Goal: Task Accomplishment & Management: Use online tool/utility

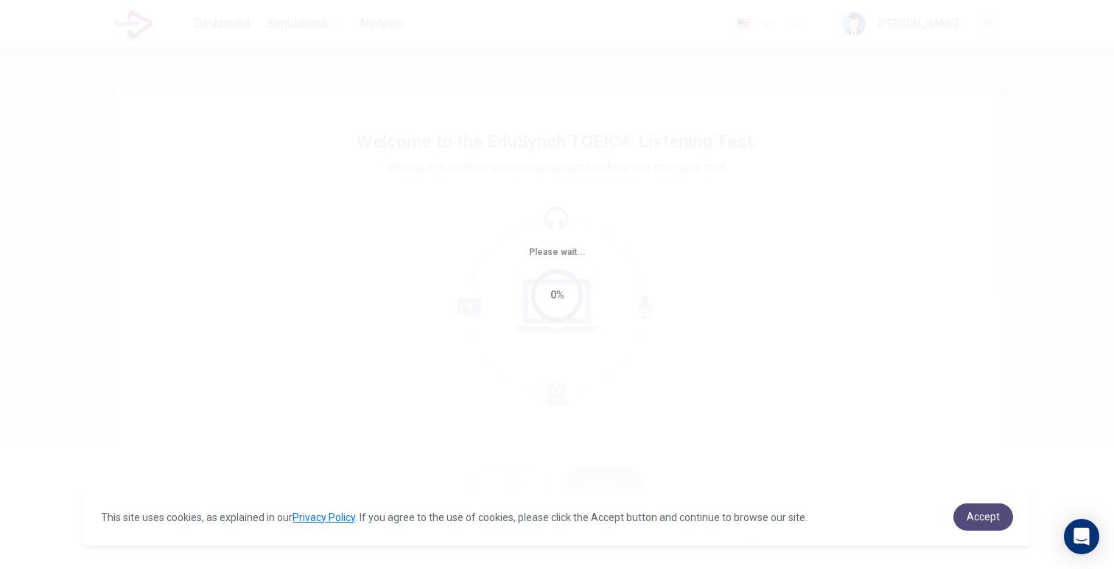
click at [981, 516] on span "Accept" at bounding box center [983, 517] width 33 height 12
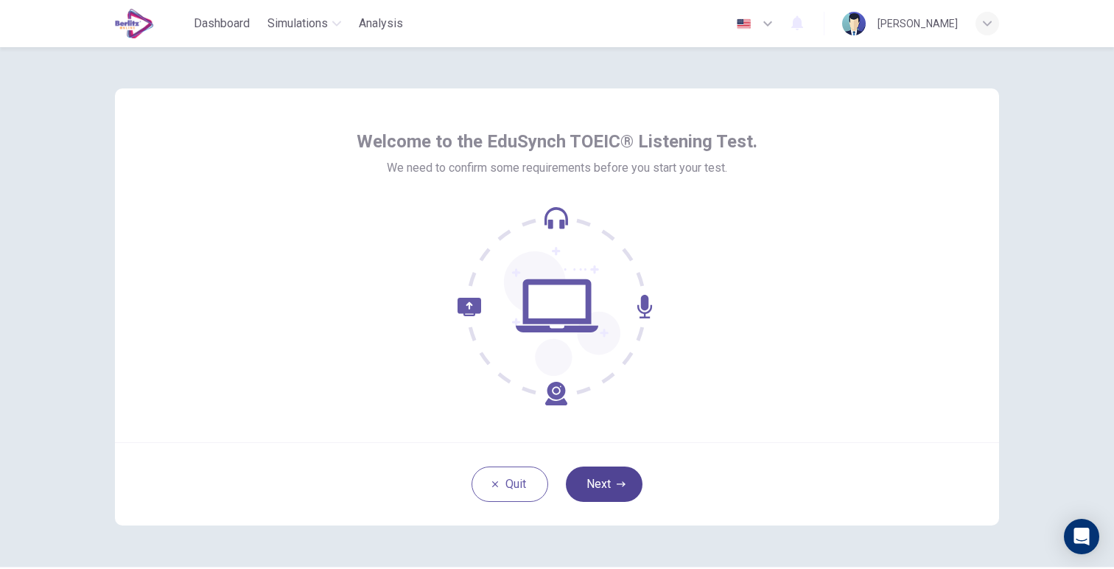
click at [617, 488] on icon "button" at bounding box center [621, 484] width 9 height 9
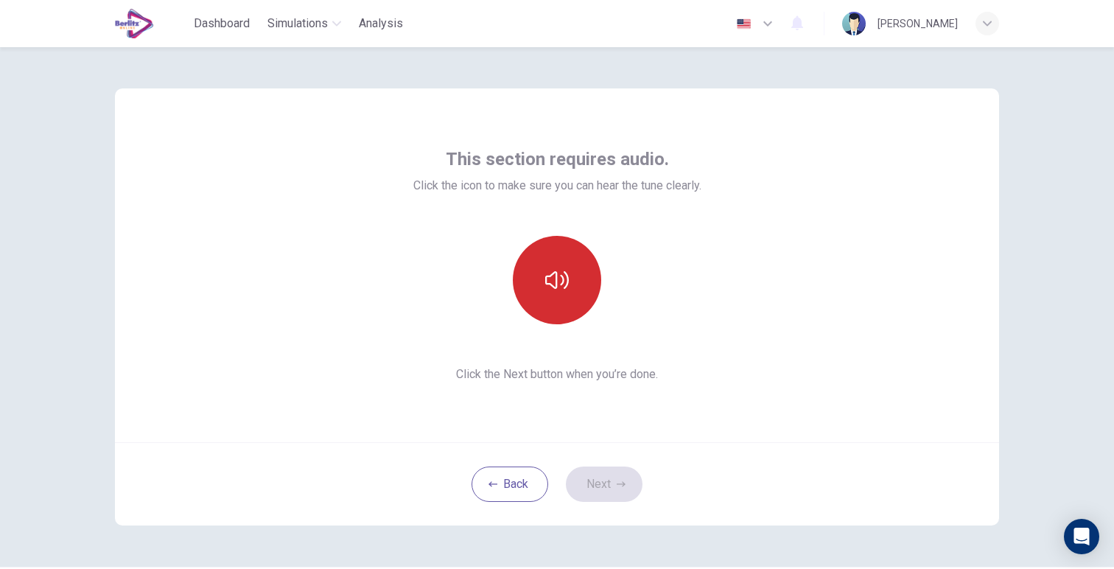
click at [550, 281] on icon "button" at bounding box center [557, 280] width 24 height 24
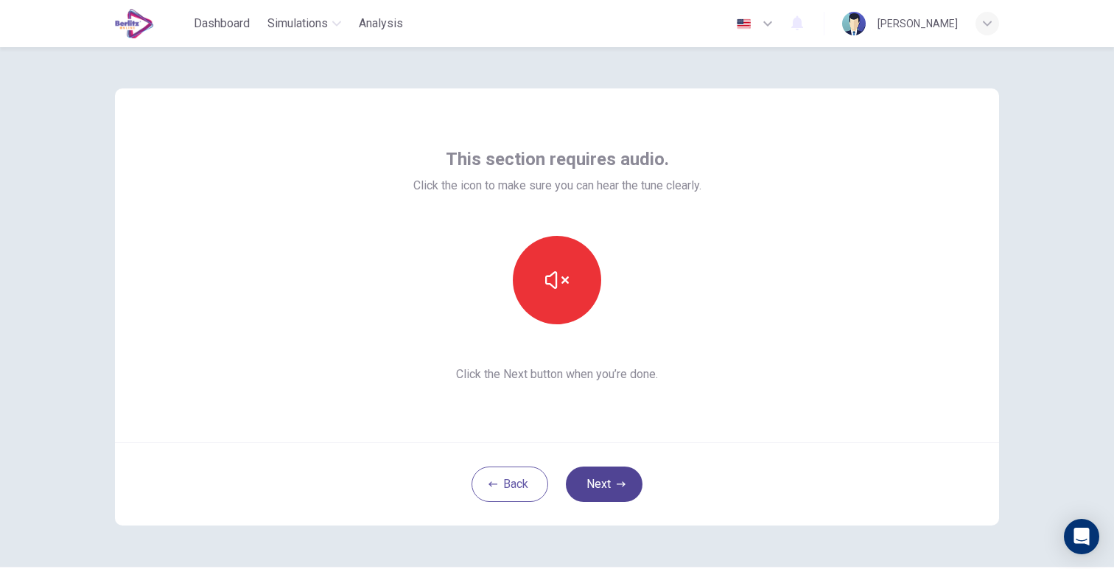
click at [590, 486] on button "Next" at bounding box center [604, 483] width 77 height 35
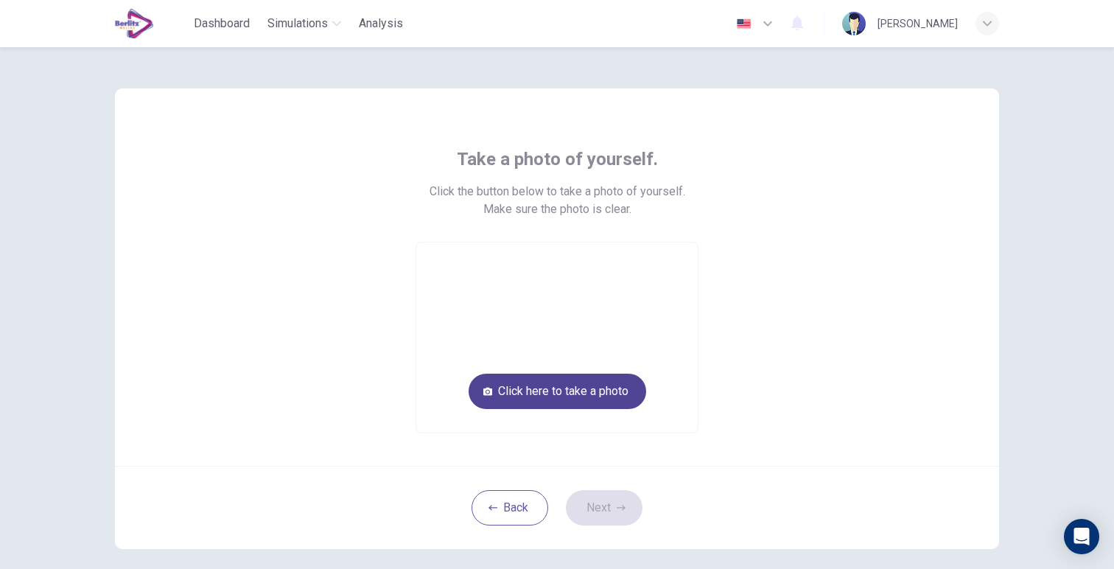
click at [570, 400] on button "Click here to take a photo" at bounding box center [558, 391] width 178 height 35
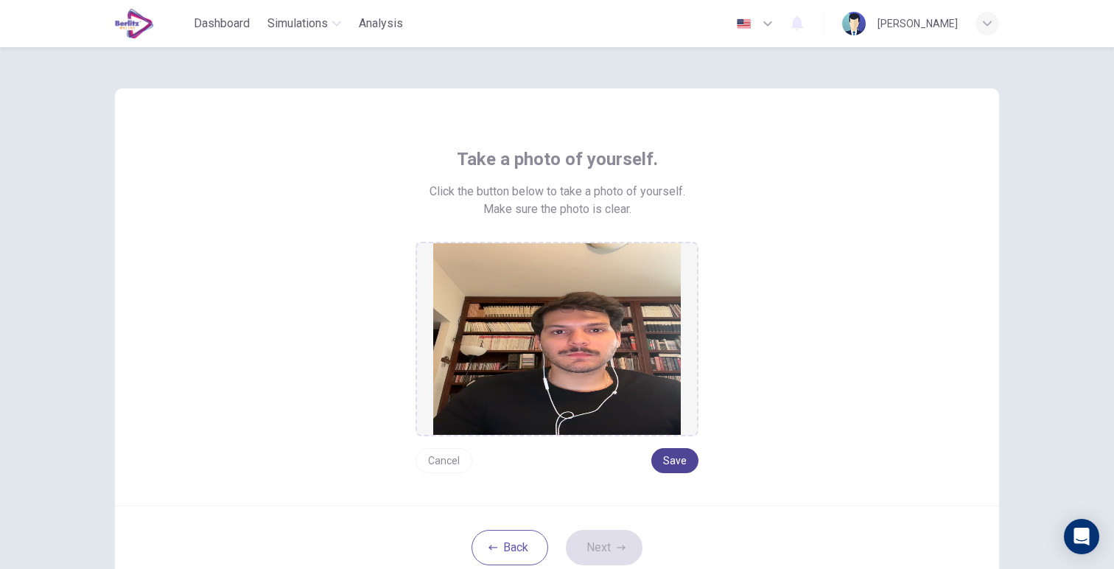
click at [679, 460] on button "Save" at bounding box center [674, 460] width 47 height 25
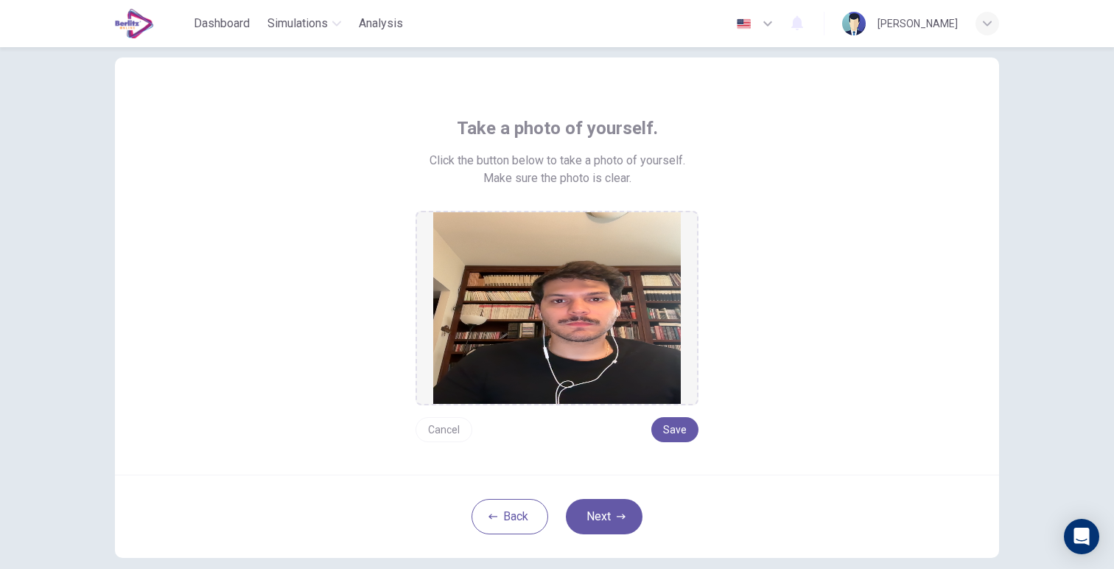
scroll to position [41, 0]
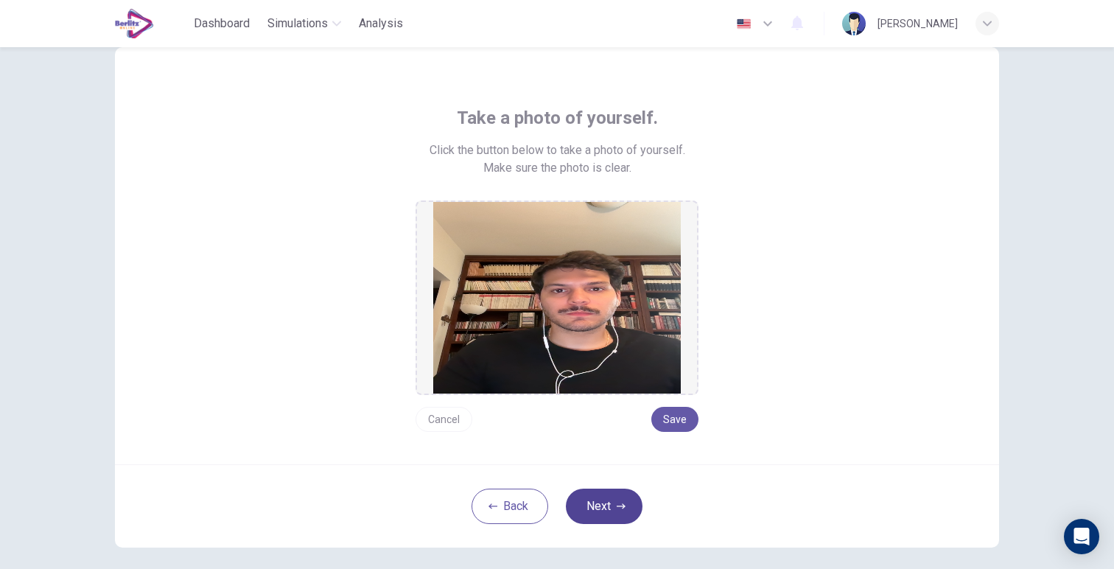
click at [595, 505] on button "Next" at bounding box center [604, 505] width 77 height 35
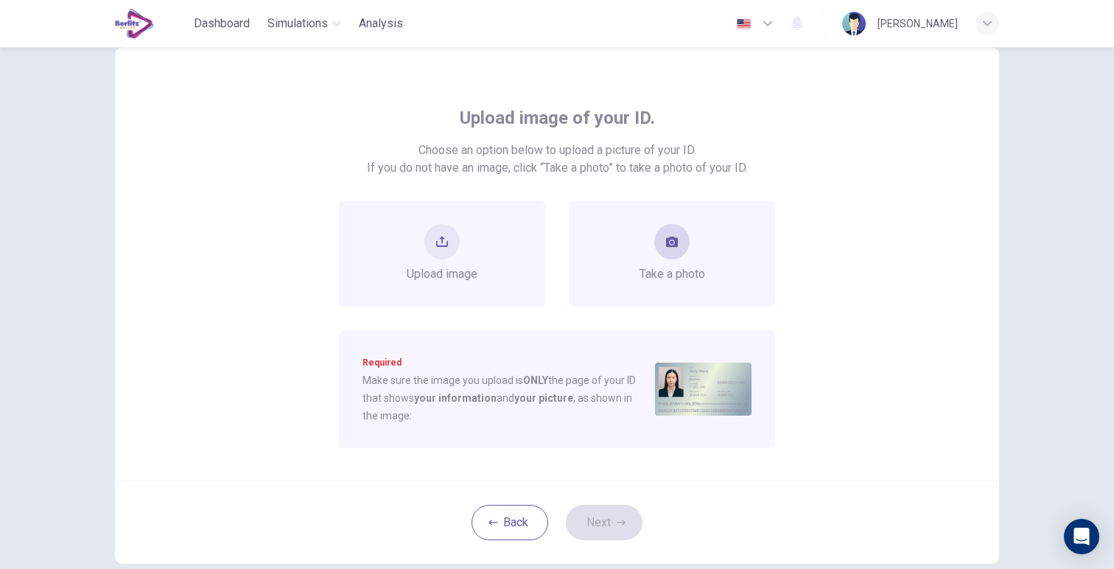
click at [670, 255] on button "take photo" at bounding box center [671, 241] width 35 height 35
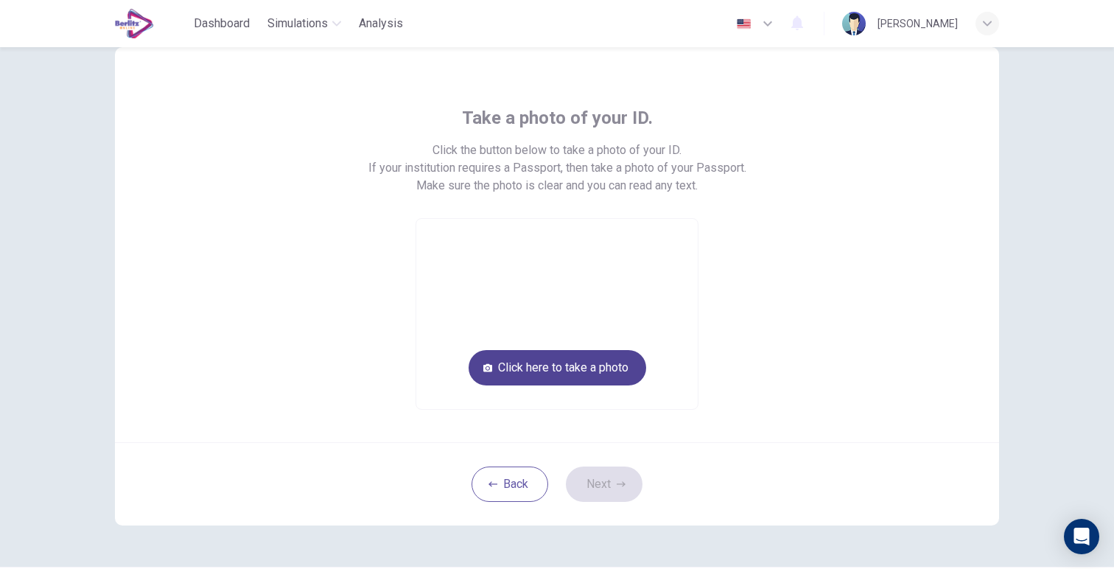
click at [602, 369] on button "Click here to take a photo" at bounding box center [558, 367] width 178 height 35
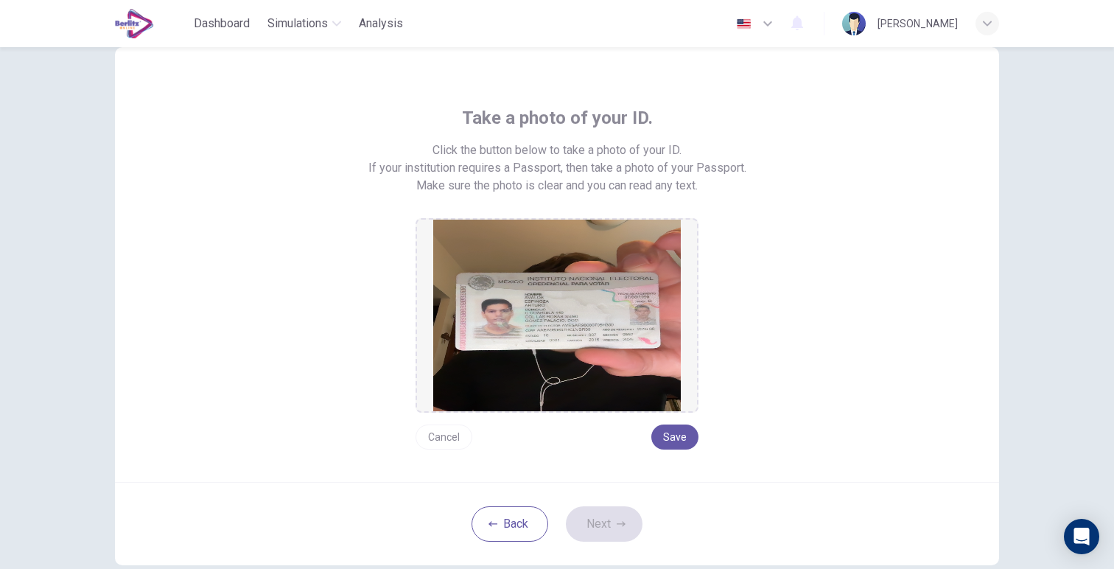
click at [440, 440] on button "Cancel" at bounding box center [444, 436] width 57 height 25
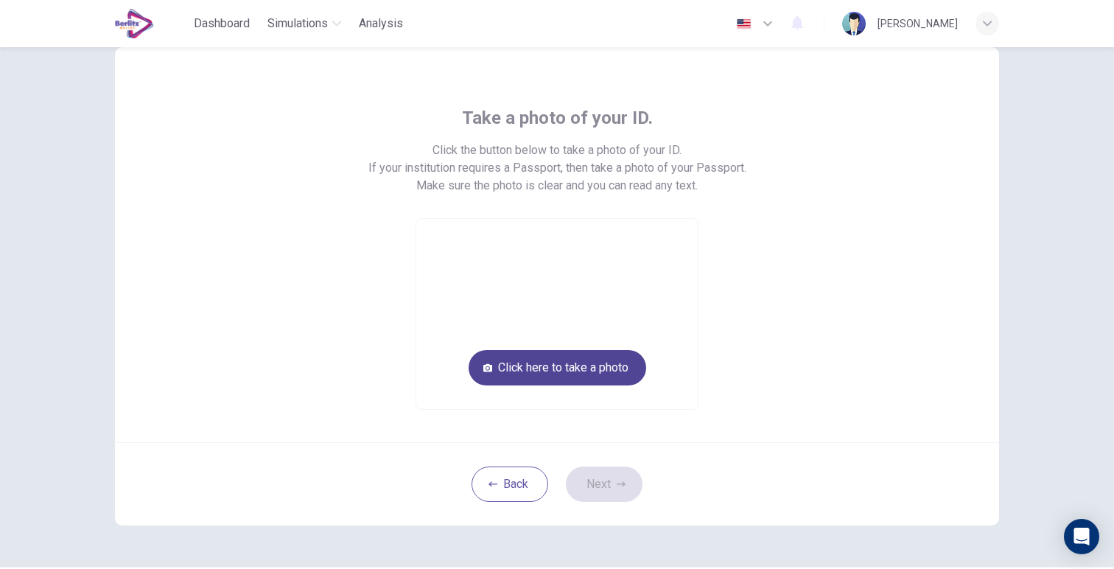
click at [542, 374] on button "Click here to take a photo" at bounding box center [558, 367] width 178 height 35
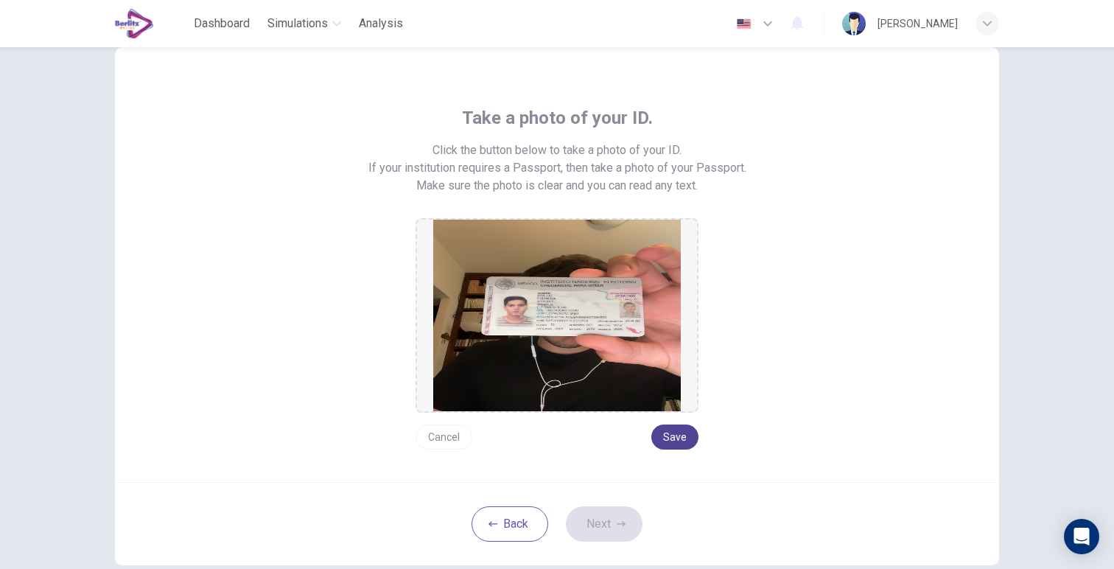
click at [666, 436] on button "Save" at bounding box center [674, 436] width 47 height 25
click at [609, 518] on button "Next" at bounding box center [604, 523] width 77 height 35
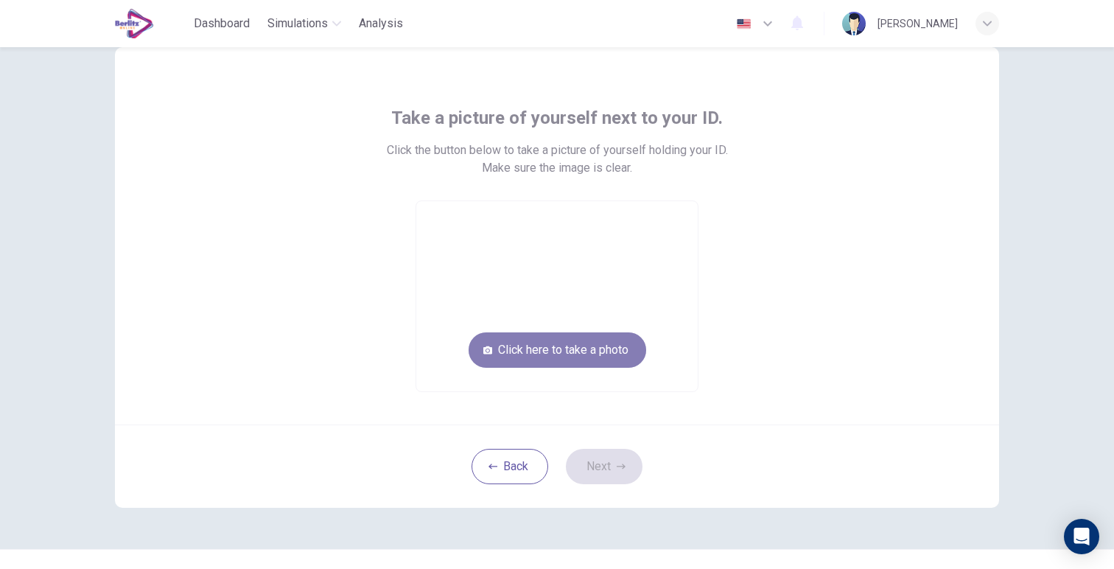
click at [545, 349] on button "Click here to take a photo" at bounding box center [558, 349] width 178 height 35
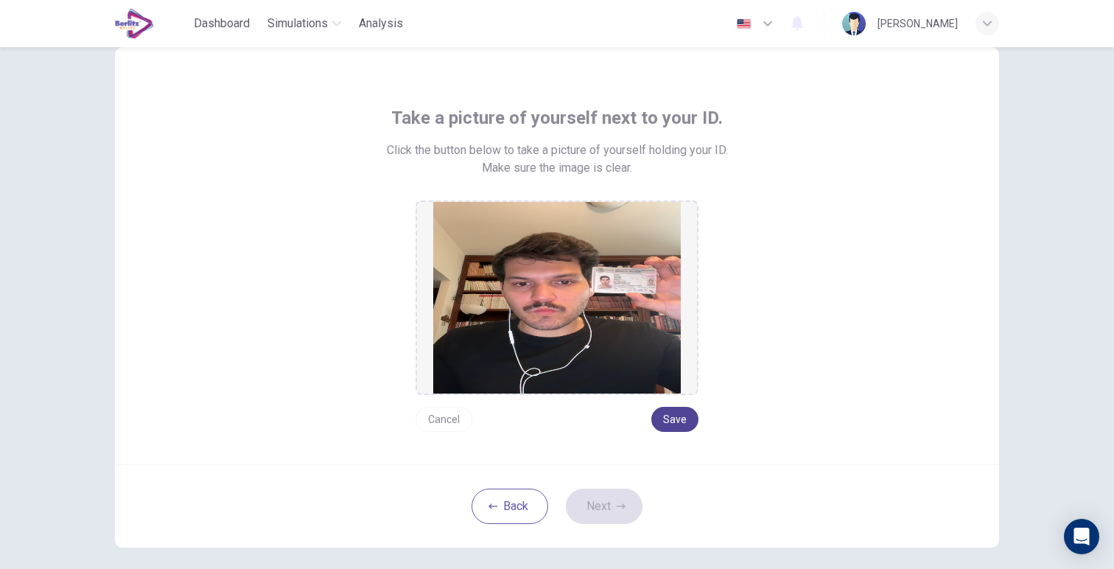
click at [671, 422] on button "Save" at bounding box center [674, 419] width 47 height 25
click at [600, 514] on button "Next" at bounding box center [604, 505] width 77 height 35
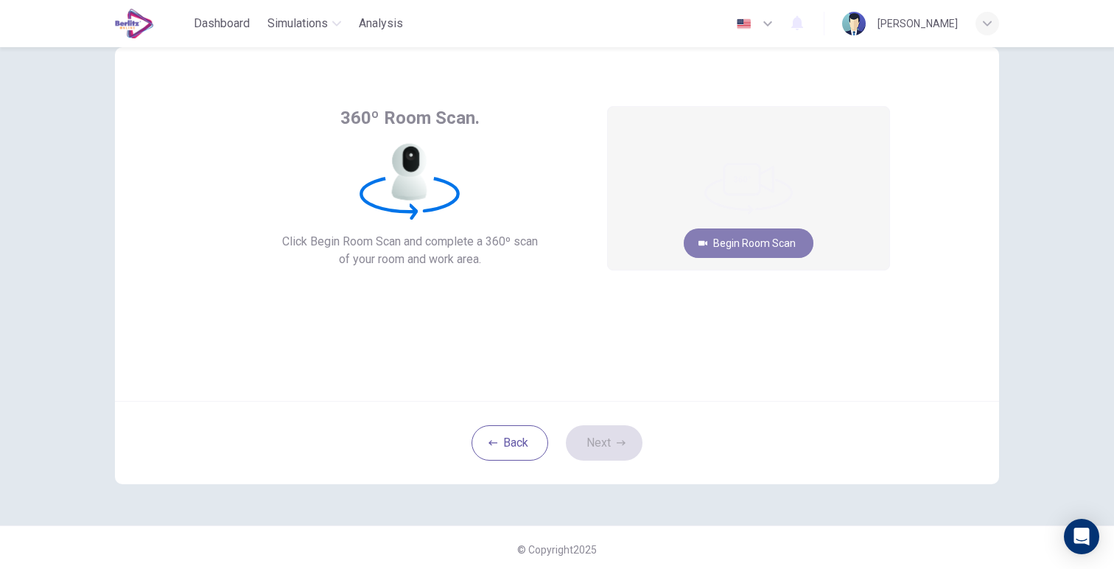
click at [754, 242] on button "Begin Room Scan" at bounding box center [749, 242] width 130 height 29
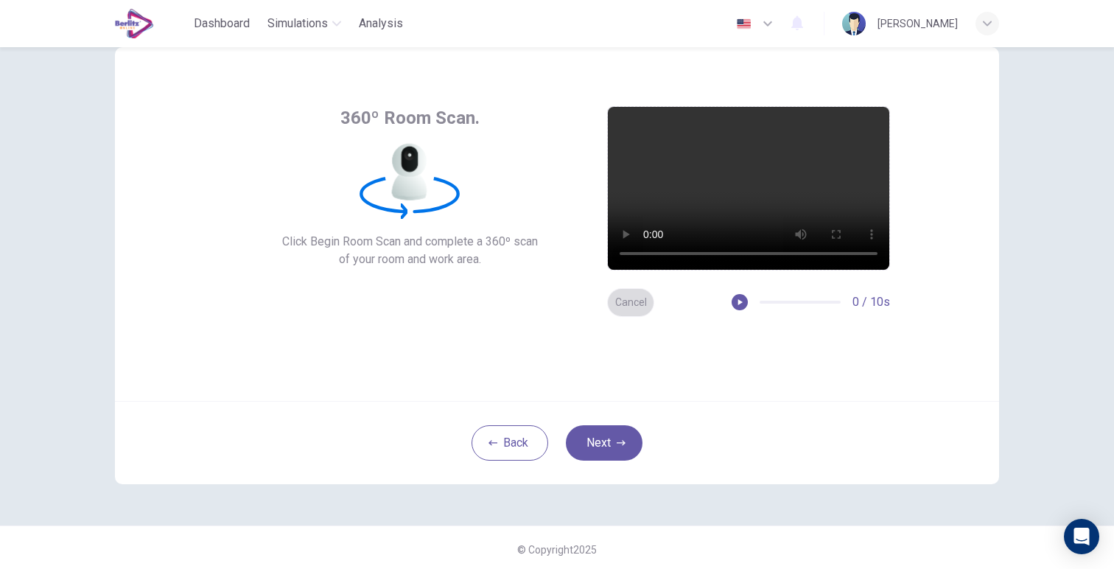
click at [639, 304] on button "Cancel" at bounding box center [630, 302] width 47 height 29
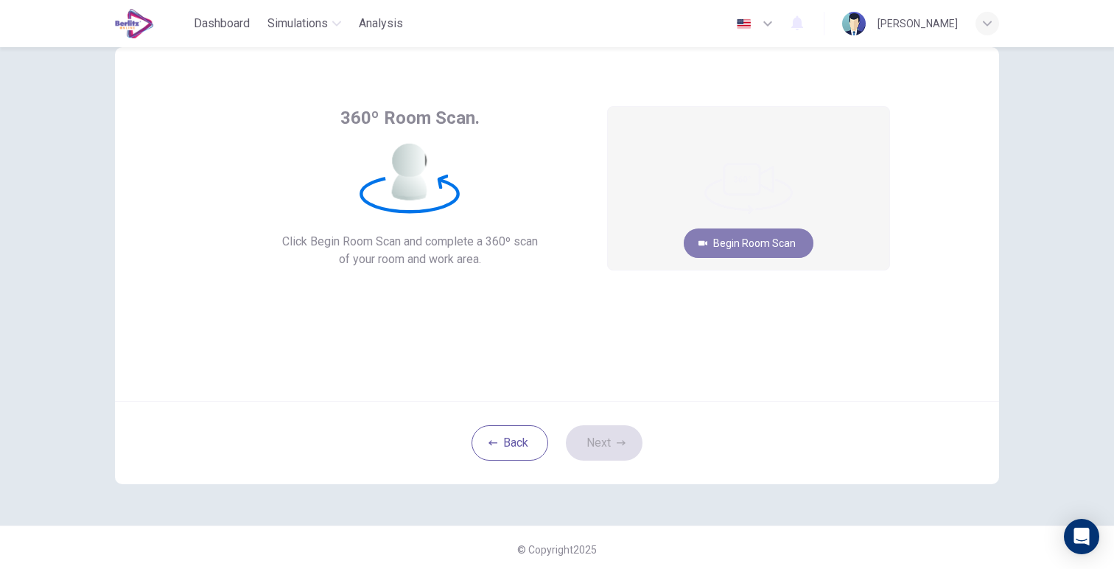
click at [725, 245] on button "Begin Room Scan" at bounding box center [749, 242] width 130 height 29
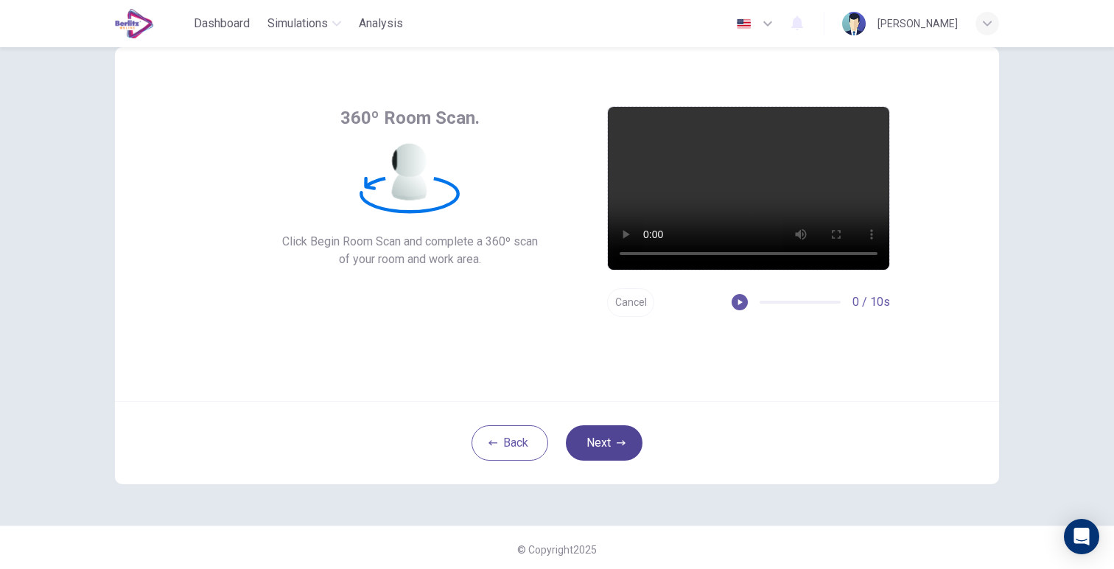
click at [626, 432] on button "Next" at bounding box center [604, 442] width 77 height 35
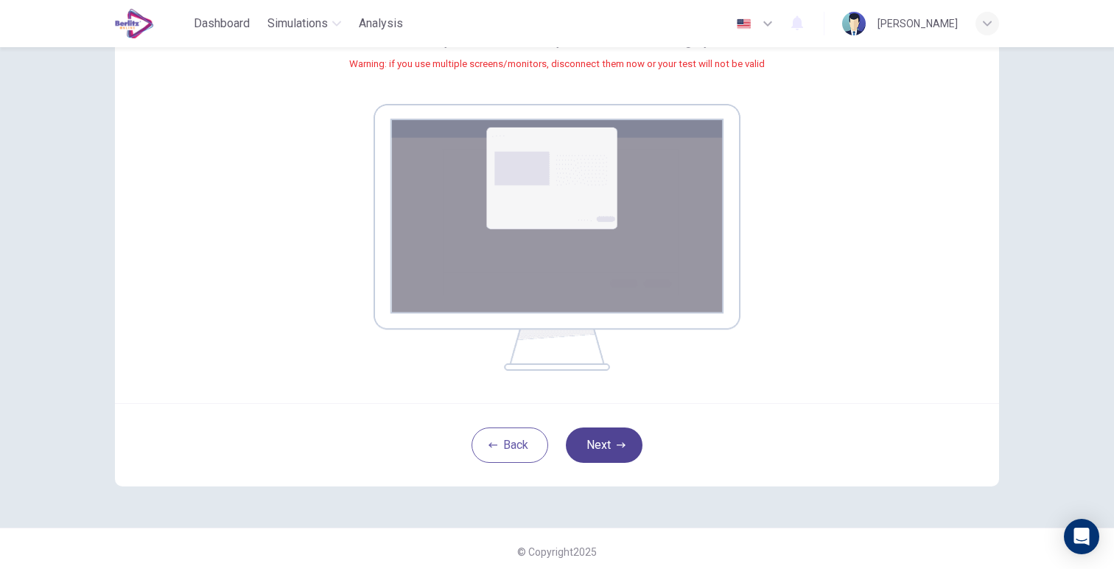
scroll to position [195, 0]
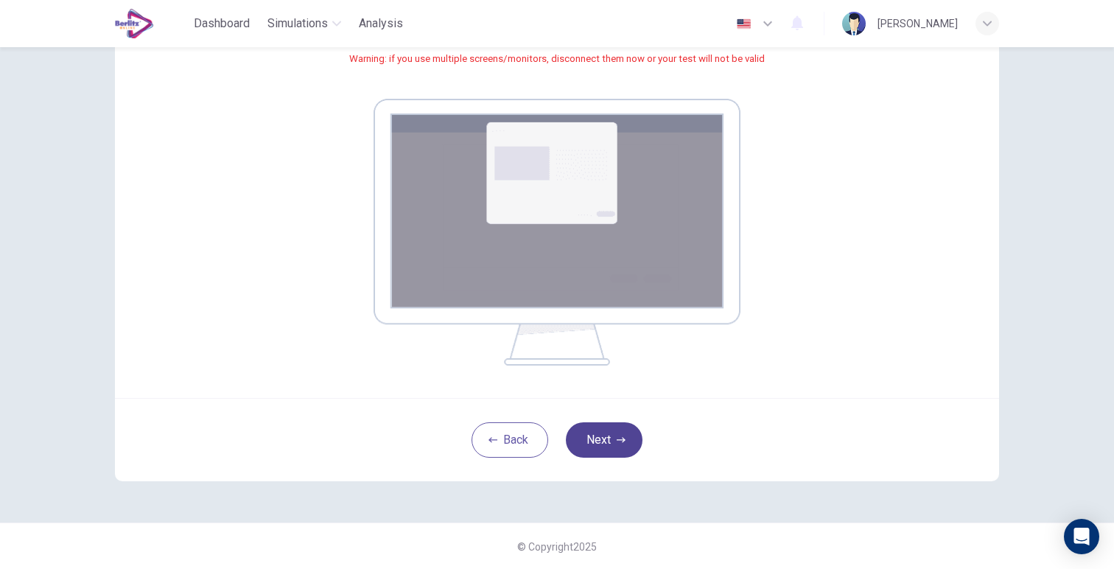
click at [617, 436] on icon "button" at bounding box center [621, 439] width 9 height 9
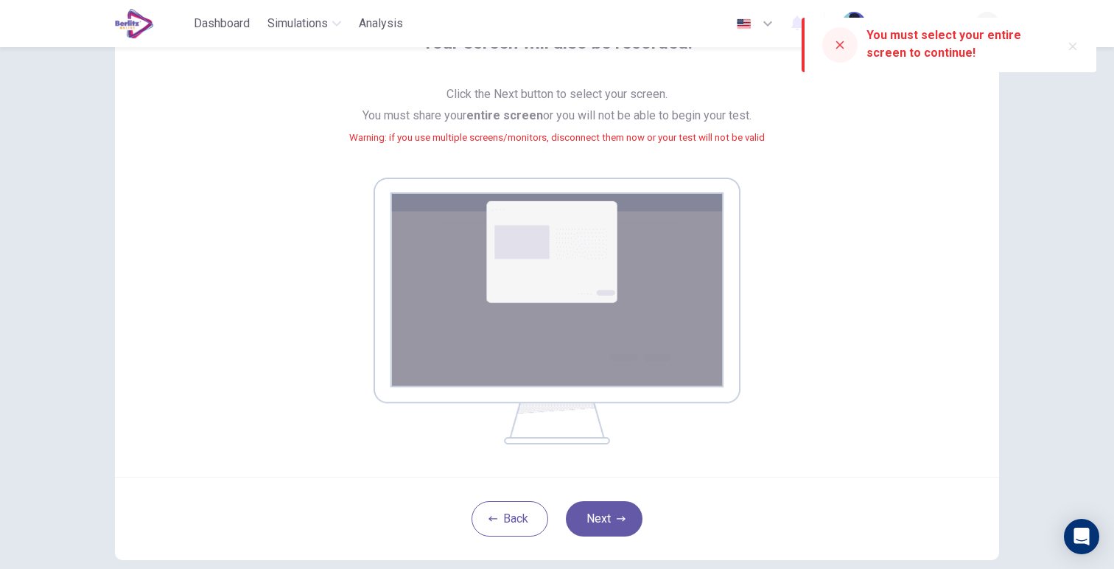
scroll to position [3, 0]
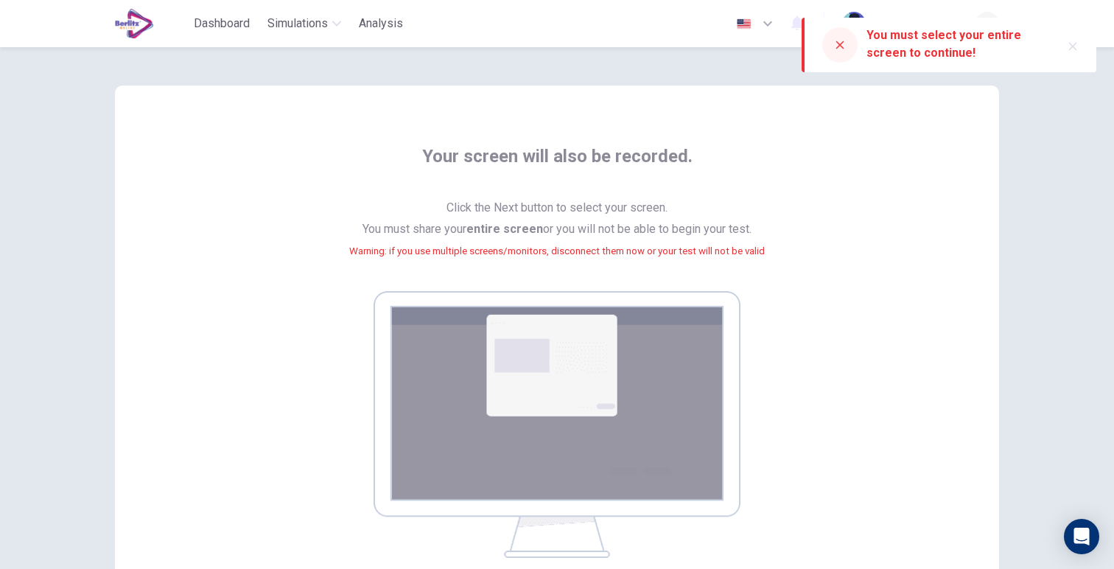
click at [948, 44] on div "You must select your entire screen to continue!" at bounding box center [957, 44] width 183 height 35
click at [931, 42] on div "You must select your entire screen to continue!" at bounding box center [957, 44] width 183 height 35
click at [520, 231] on b "entire screen" at bounding box center [504, 229] width 77 height 14
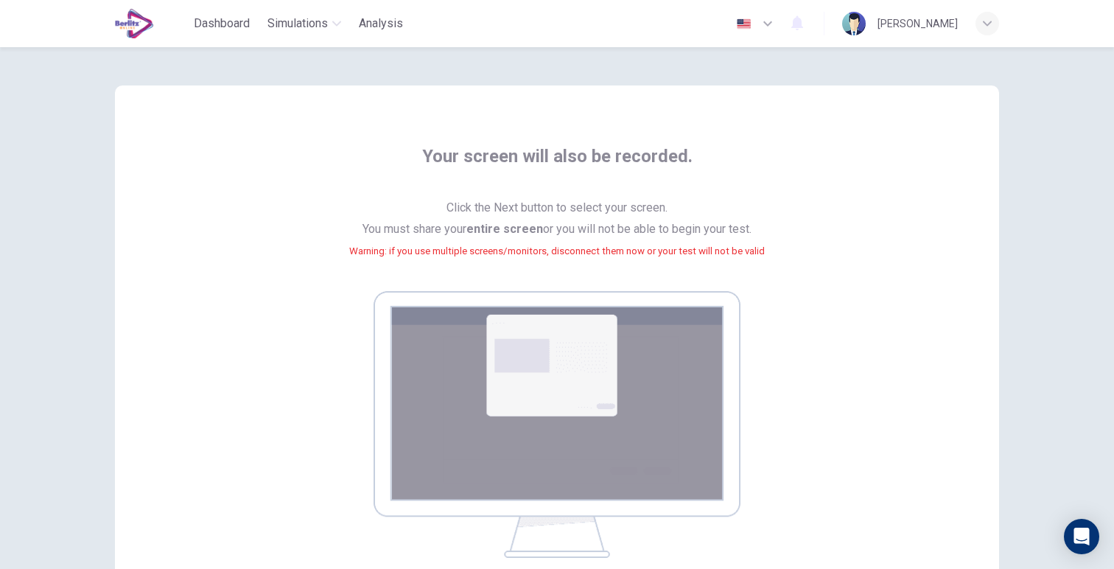
click at [637, 251] on small "Warning: if you use multiple screens/monitors, disconnect them now or your test…" at bounding box center [557, 250] width 416 height 11
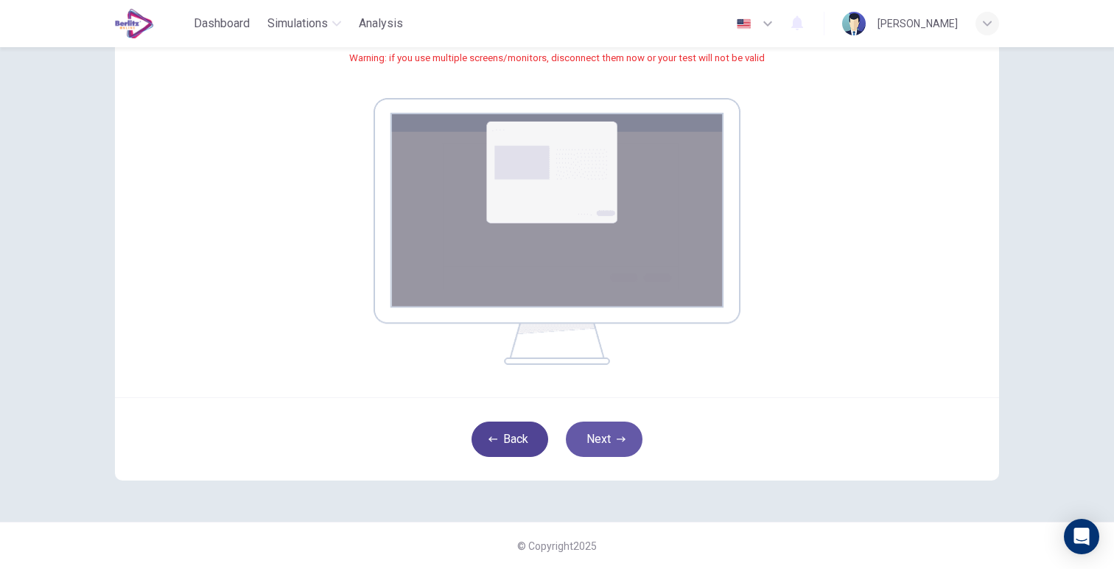
click at [514, 441] on button "Back" at bounding box center [510, 438] width 77 height 35
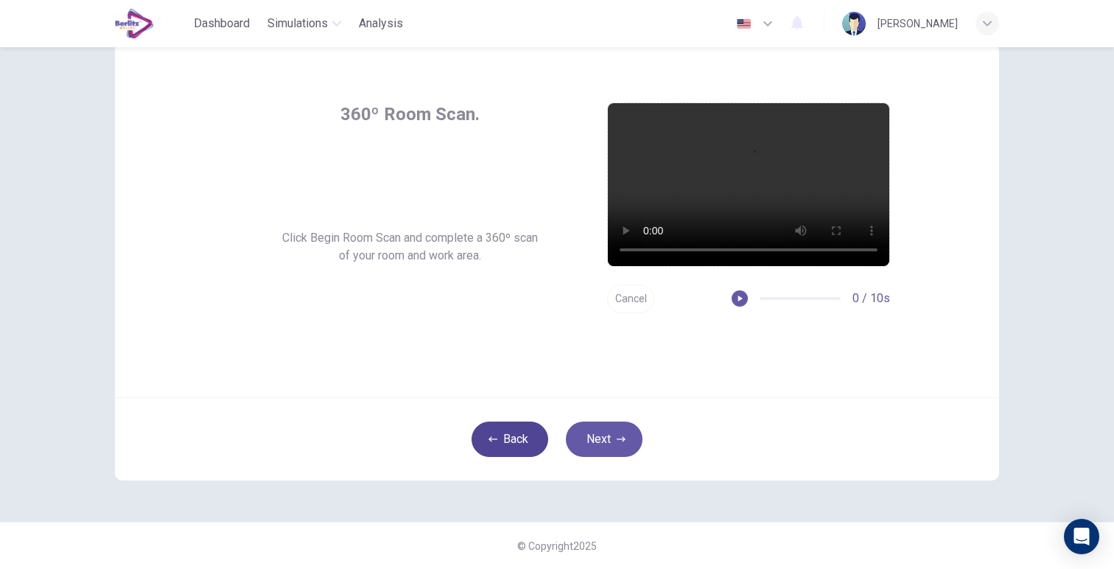
scroll to position [45, 0]
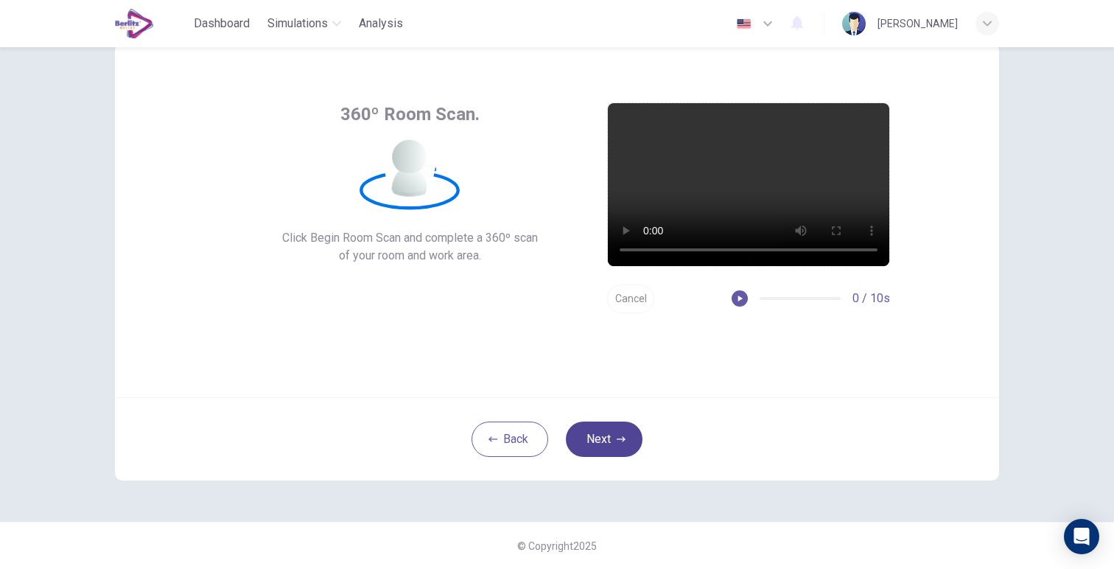
click at [611, 441] on button "Next" at bounding box center [604, 438] width 77 height 35
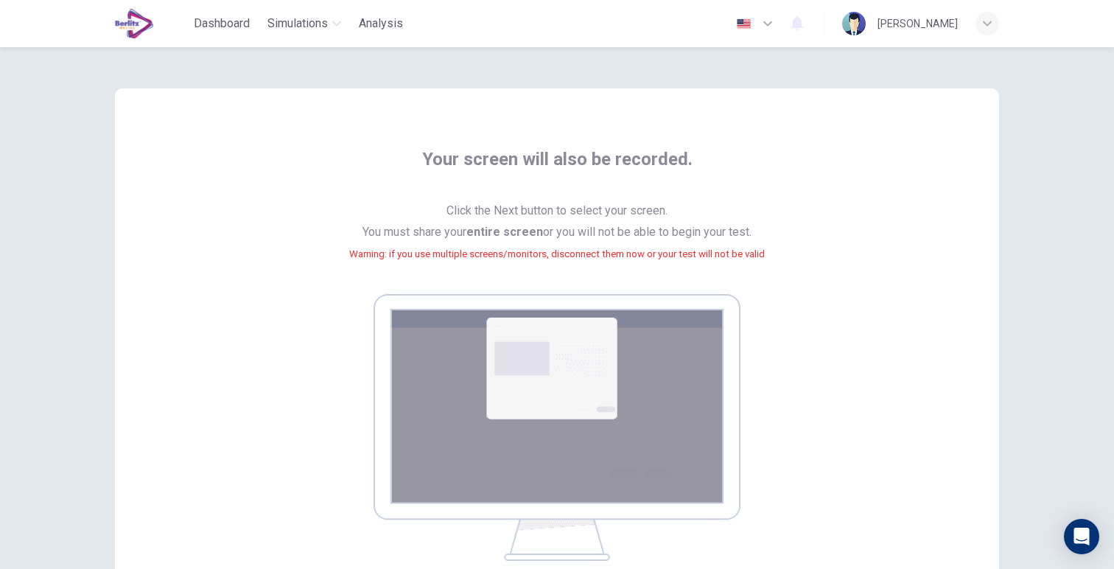
scroll to position [0, 0]
click at [592, 262] on span "Click the Next button to select your screen. You must share your entire screen …" at bounding box center [557, 241] width 416 height 82
click at [525, 219] on span "Click the Next button to select your screen. You must share your entire screen …" at bounding box center [557, 241] width 416 height 82
click at [497, 228] on b "entire screen" at bounding box center [504, 232] width 77 height 14
click at [539, 217] on span "Click the Next button to select your screen. You must share your entire screen …" at bounding box center [557, 241] width 416 height 82
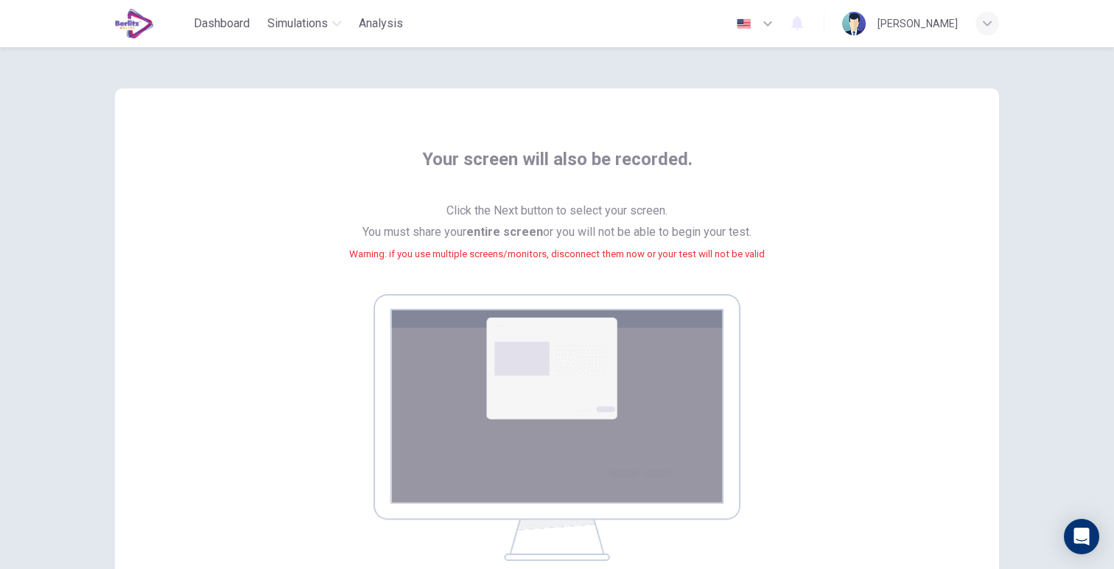
click at [576, 203] on span "Click the Next button to select your screen. You must share your entire screen …" at bounding box center [557, 241] width 416 height 82
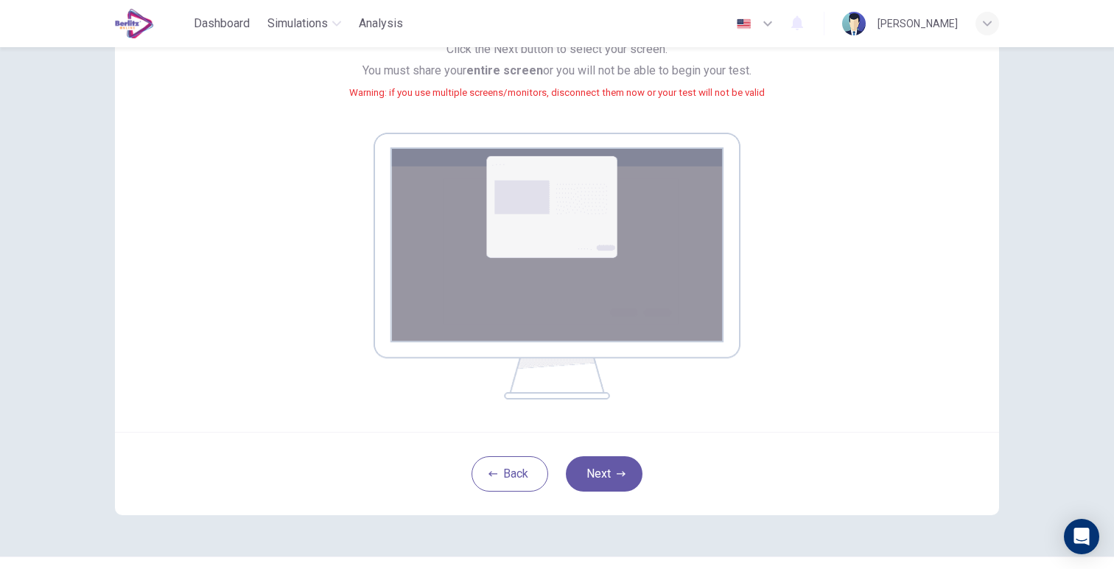
scroll to position [162, 0]
click at [591, 466] on button "Next" at bounding box center [604, 472] width 77 height 35
